Goal: Navigation & Orientation: Find specific page/section

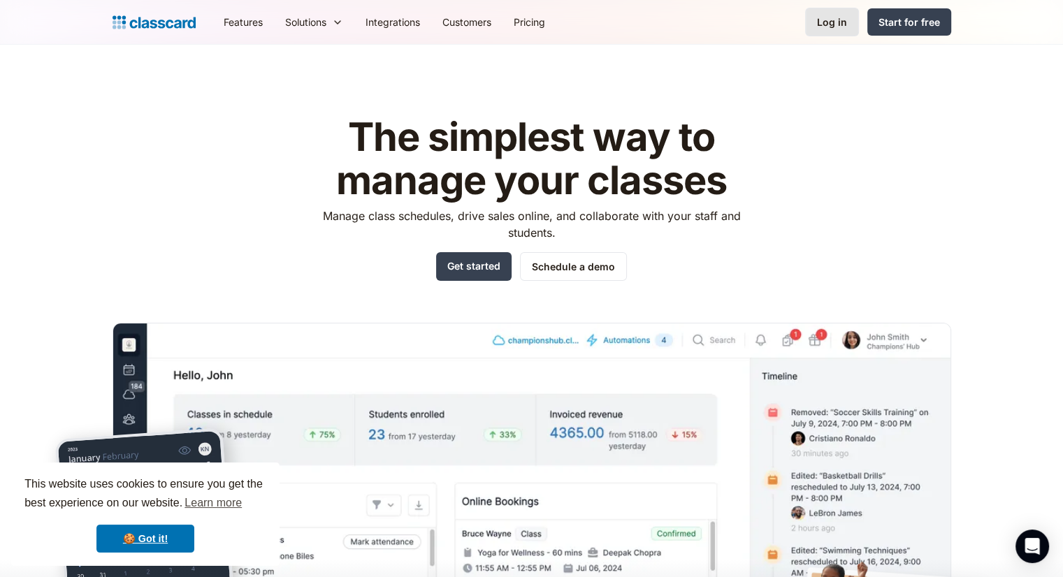
click at [817, 28] on link "Log in" at bounding box center [832, 22] width 54 height 29
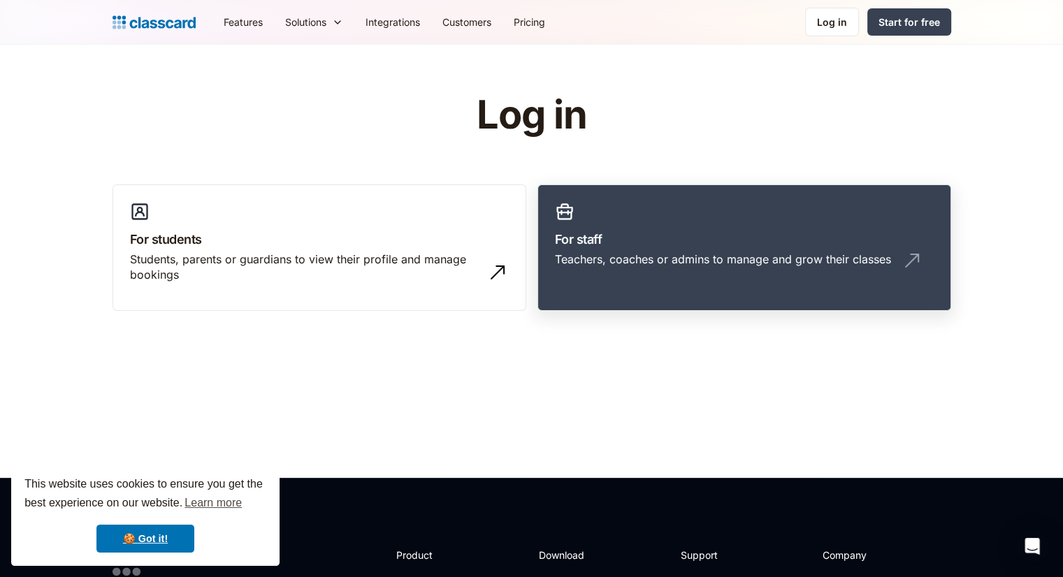
click at [596, 245] on h3 "For staff" at bounding box center [744, 239] width 379 height 19
